Goal: Task Accomplishment & Management: Use online tool/utility

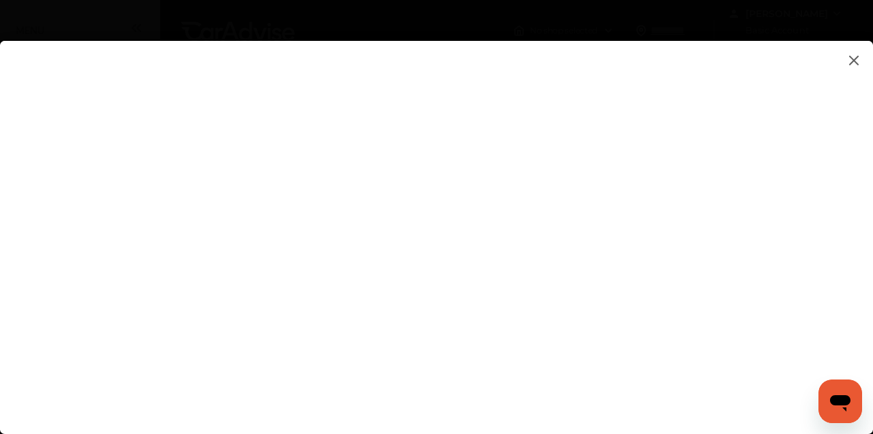
click at [852, 56] on img at bounding box center [853, 60] width 16 height 17
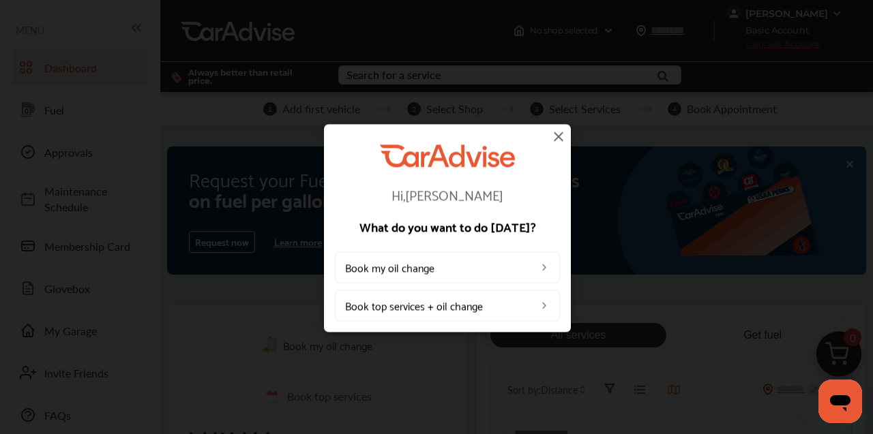
click at [560, 132] on img at bounding box center [558, 136] width 16 height 16
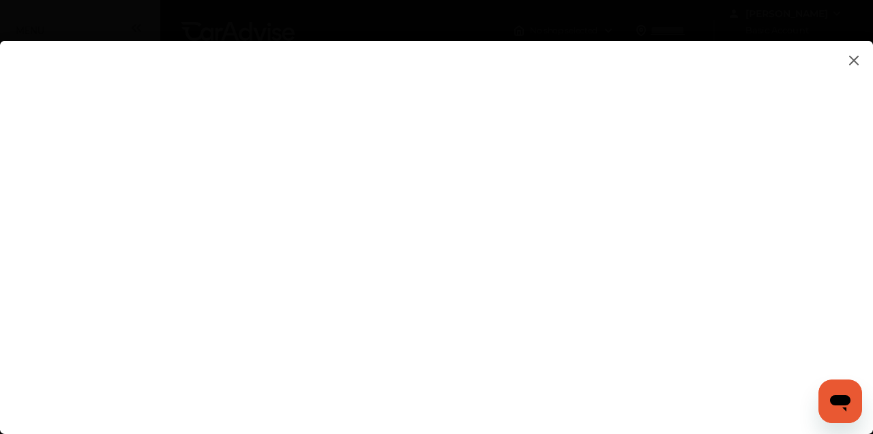
click at [279, 76] on flutter-view at bounding box center [436, 224] width 873 height 366
